Goal: Task Accomplishment & Management: Manage account settings

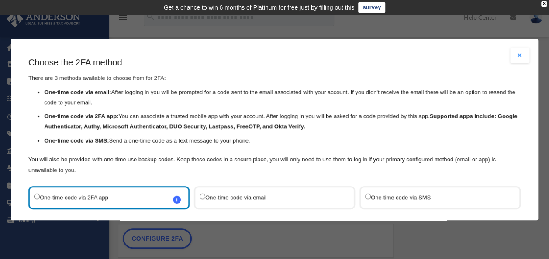
click at [374, 197] on label "One-time code via SMS" at bounding box center [435, 198] width 141 height 12
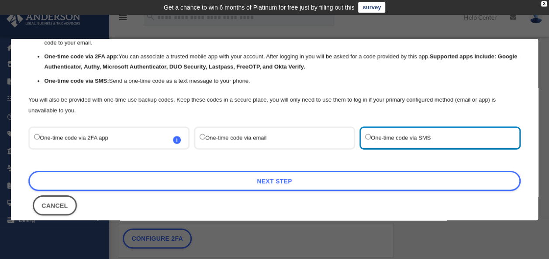
scroll to position [60, 0]
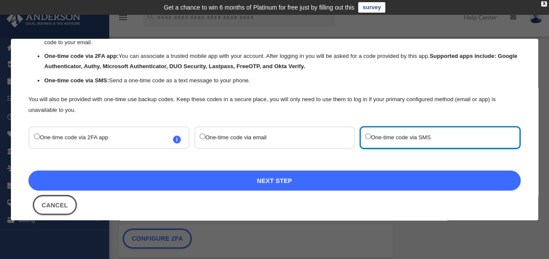
click at [312, 181] on link "Next Step" at bounding box center [274, 181] width 492 height 20
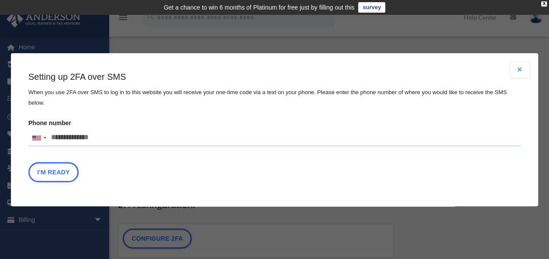
click at [72, 133] on input "Phone number [GEOGRAPHIC_DATA] +1 [GEOGRAPHIC_DATA] +44 [GEOGRAPHIC_DATA] (‫[GE…" at bounding box center [274, 137] width 492 height 17
type input "**********"
click at [69, 165] on button "I'm Ready" at bounding box center [53, 172] width 50 height 20
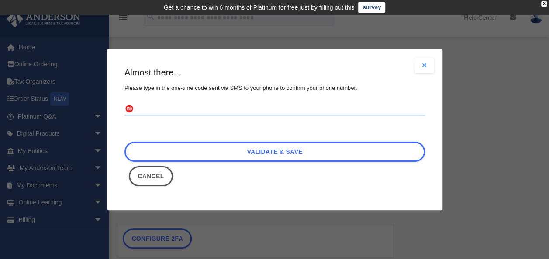
click at [152, 115] on input "text" at bounding box center [274, 109] width 300 height 14
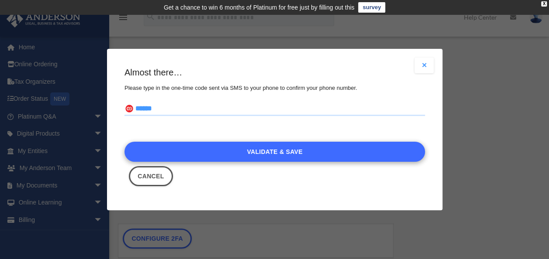
type input "******"
click at [232, 148] on link "Validate & Save" at bounding box center [274, 152] width 300 height 20
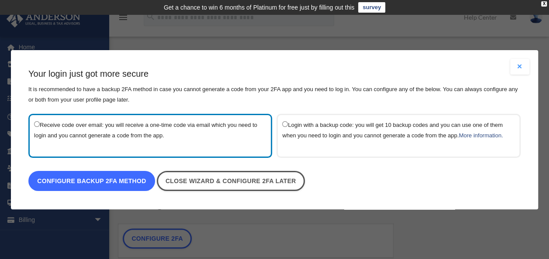
click at [97, 179] on link "Configure backup 2FA method" at bounding box center [91, 181] width 127 height 20
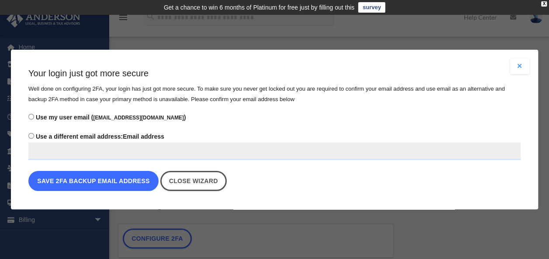
click at [111, 183] on button "Save 2FA backup email address" at bounding box center [93, 181] width 130 height 20
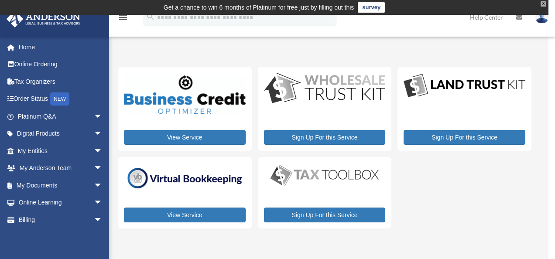
click at [545, 4] on div "X" at bounding box center [544, 3] width 6 height 5
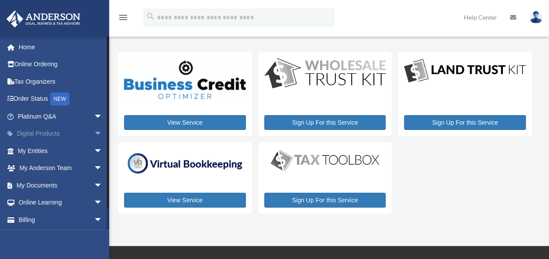
click at [94, 132] on span "arrow_drop_down" at bounding box center [102, 134] width 17 height 18
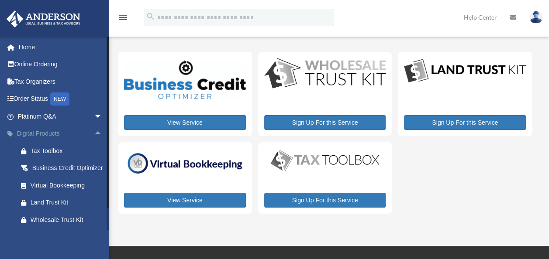
click at [94, 132] on span "arrow_drop_up" at bounding box center [102, 134] width 17 height 18
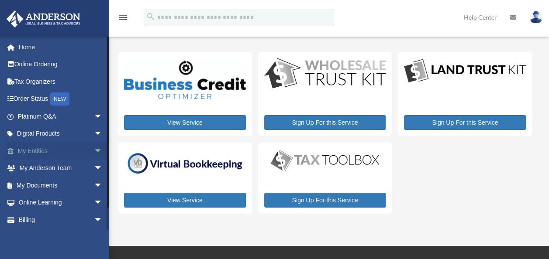
click at [94, 151] on span "arrow_drop_down" at bounding box center [102, 151] width 17 height 18
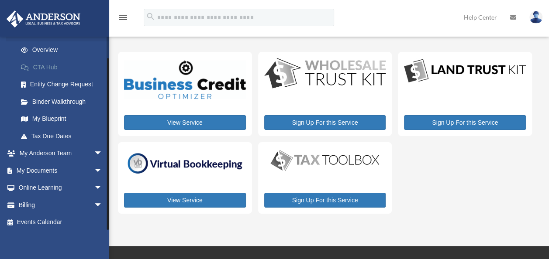
scroll to position [121, 0]
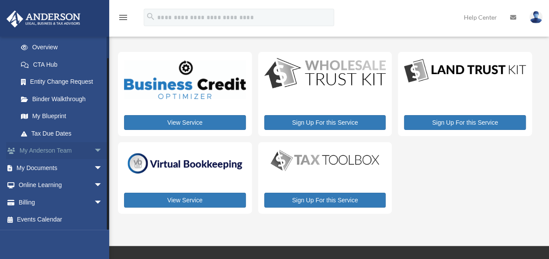
click at [94, 152] on span "arrow_drop_down" at bounding box center [102, 151] width 17 height 18
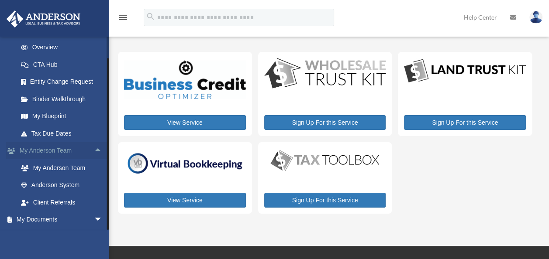
click at [94, 152] on span "arrow_drop_up" at bounding box center [102, 151] width 17 height 18
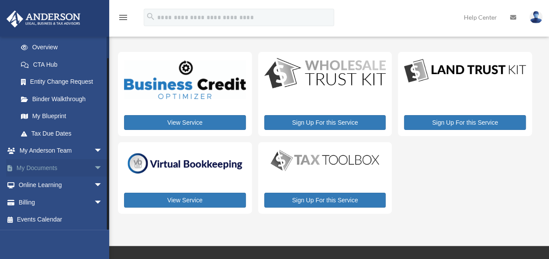
click at [94, 166] on span "arrow_drop_down" at bounding box center [102, 168] width 17 height 18
click at [94, 166] on span "arrow_drop_up" at bounding box center [102, 168] width 17 height 18
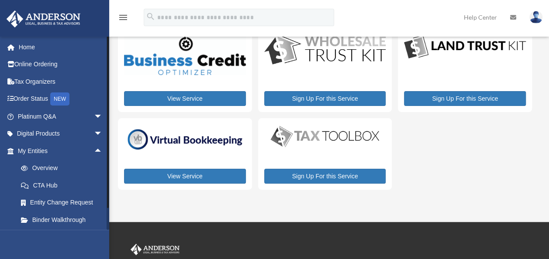
scroll to position [0, 0]
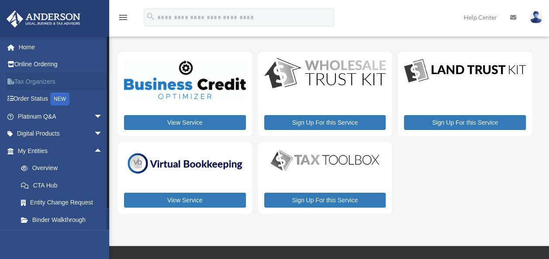
click at [41, 84] on link "Tax Organizers" at bounding box center [61, 81] width 110 height 17
